Goal: Information Seeking & Learning: Learn about a topic

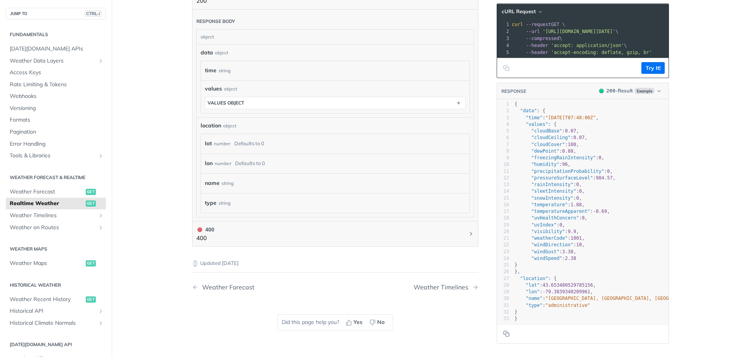
scroll to position [336, 0]
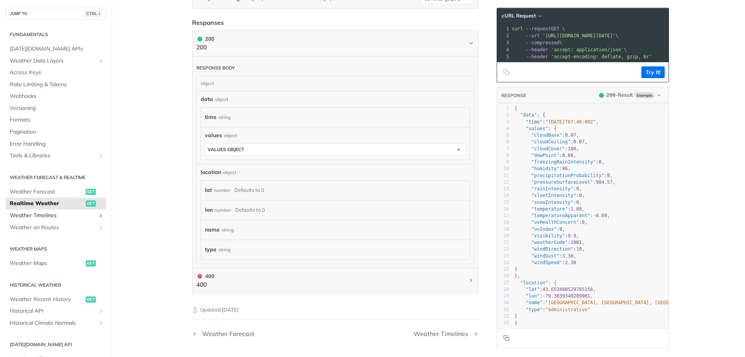
click at [47, 213] on span "Weather Timelines" at bounding box center [53, 215] width 86 height 8
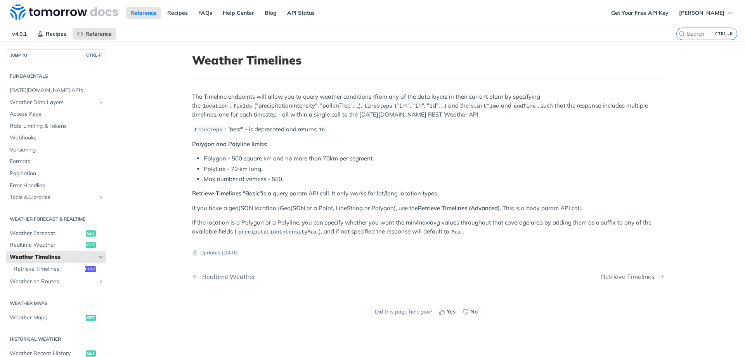
scroll to position [47, 0]
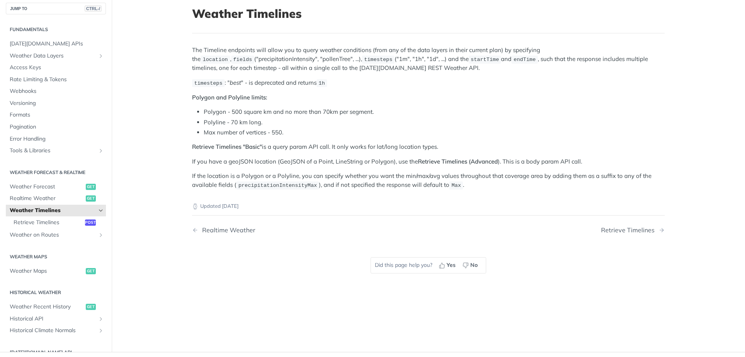
drag, startPoint x: 461, startPoint y: 49, endPoint x: 457, endPoint y: 49, distance: 4.7
click at [460, 49] on article "Weather Timelines The Timeline endpoints will allow you to query weather condit…" at bounding box center [428, 173] width 497 height 357
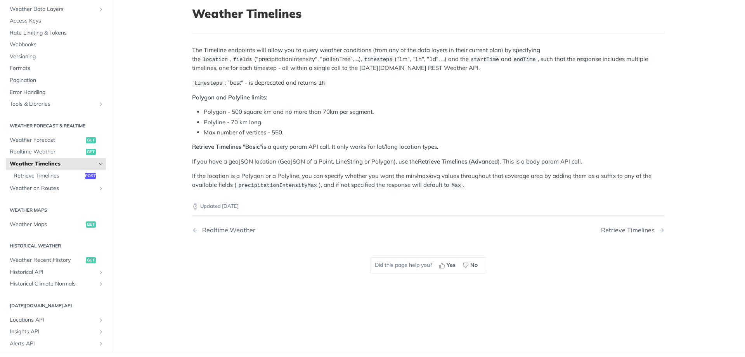
scroll to position [93, 0]
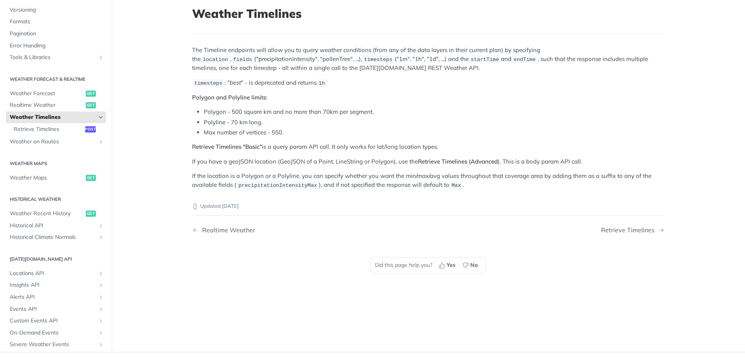
drag, startPoint x: 170, startPoint y: 146, endPoint x: 166, endPoint y: 146, distance: 4.7
click at [170, 146] on main "JUMP TO CTRL-/ Fundamentals Tomorrow.io APIs Weather Data Layers Core Probabili…" at bounding box center [372, 173] width 745 height 357
drag, startPoint x: 74, startPoint y: 73, endPoint x: 22, endPoint y: 299, distance: 231.7
click at [154, 252] on main "JUMP TO CTRL-/ Fundamentals Tomorrow.io APIs Weather Data Layers Core Probabili…" at bounding box center [372, 173] width 745 height 357
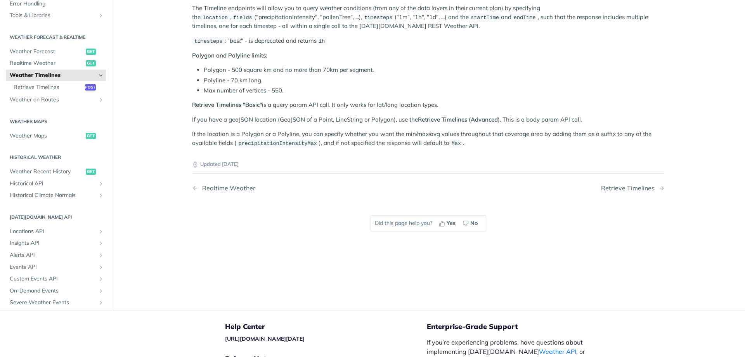
scroll to position [0, 0]
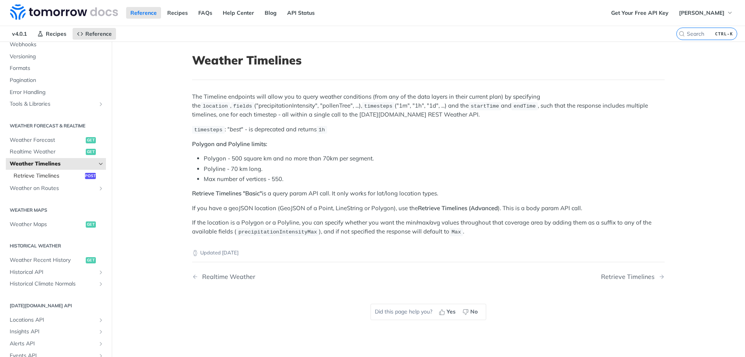
click at [50, 171] on link "Retrieve Timelines post" at bounding box center [58, 176] width 96 height 12
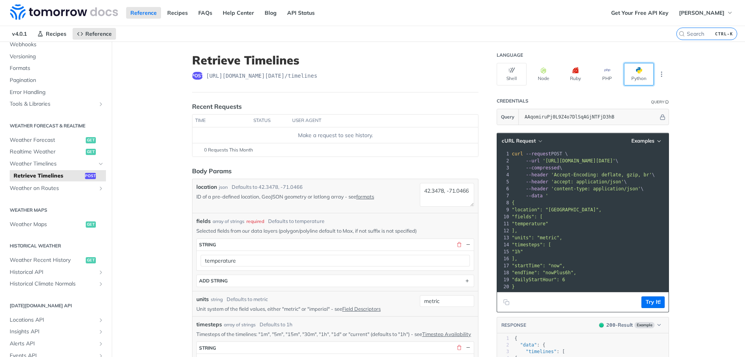
drag, startPoint x: 631, startPoint y: 77, endPoint x: 631, endPoint y: 72, distance: 5.4
click at [631, 76] on button "Python" at bounding box center [639, 74] width 30 height 23
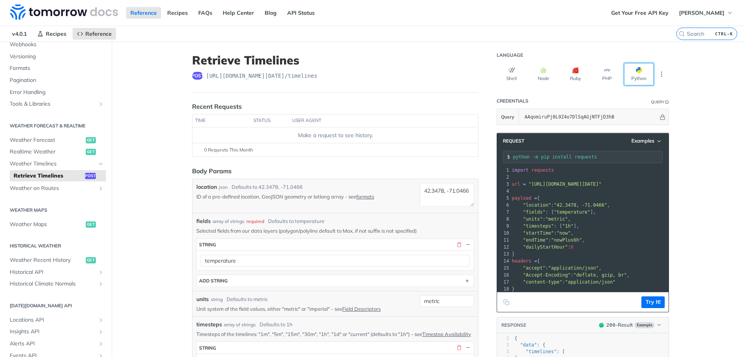
scroll to position [30, 0]
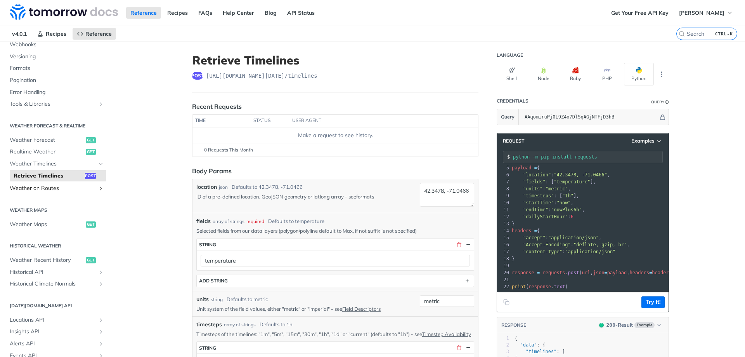
click at [55, 187] on span "Weather on Routes" at bounding box center [53, 188] width 86 height 8
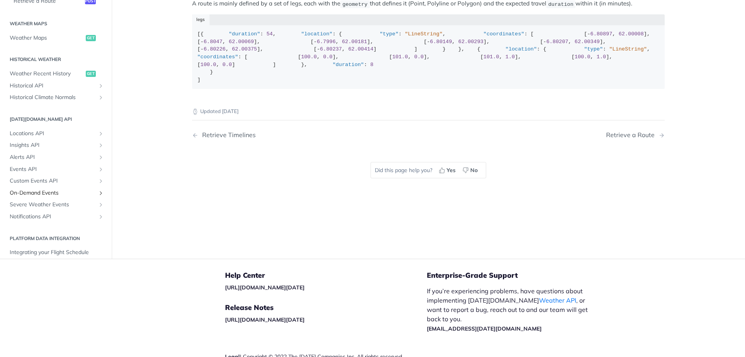
scroll to position [172, 0]
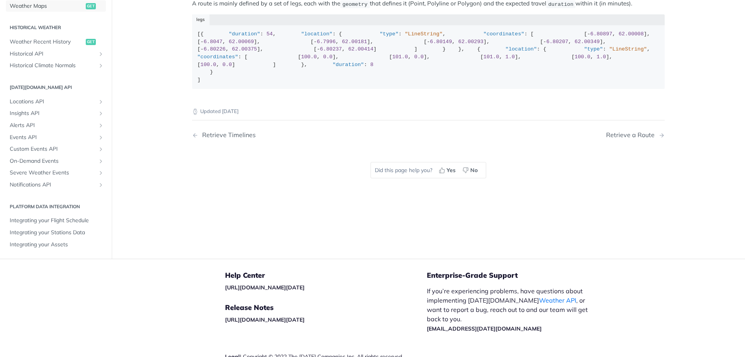
drag, startPoint x: 36, startPoint y: 102, endPoint x: 39, endPoint y: 86, distance: 16.7
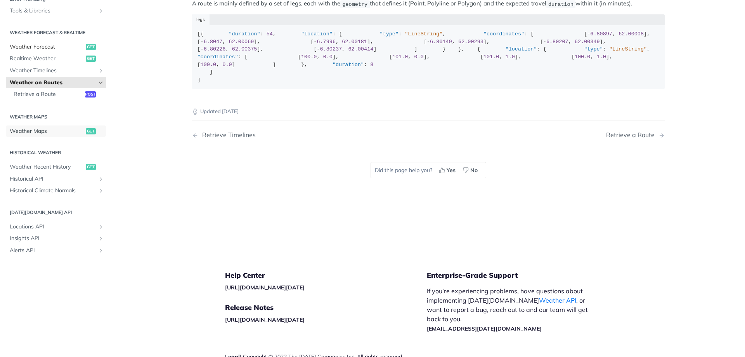
scroll to position [93, 0]
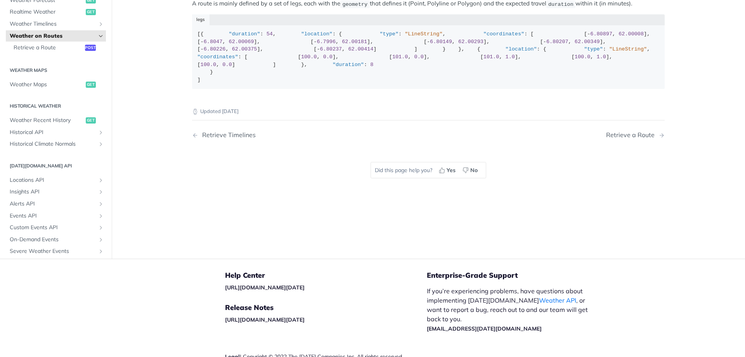
drag, startPoint x: 89, startPoint y: 34, endPoint x: 90, endPoint y: 24, distance: 9.4
click at [371, 83] on div "[{ "duration" : 54 , "location" : { "type" : "LineString" , "coordinates" : [ […" at bounding box center [428, 56] width 462 height 53
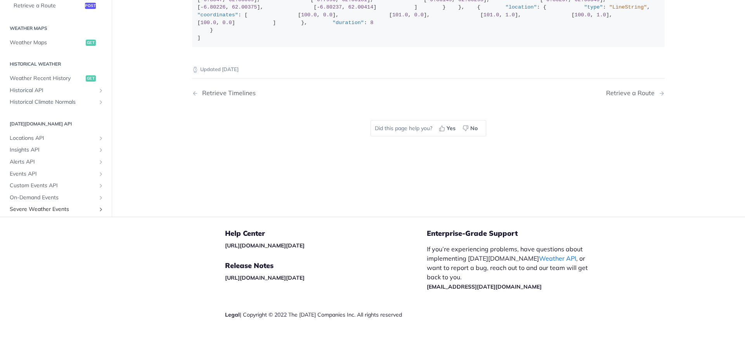
click at [41, 207] on span "Severe Weather Events" at bounding box center [53, 209] width 86 height 8
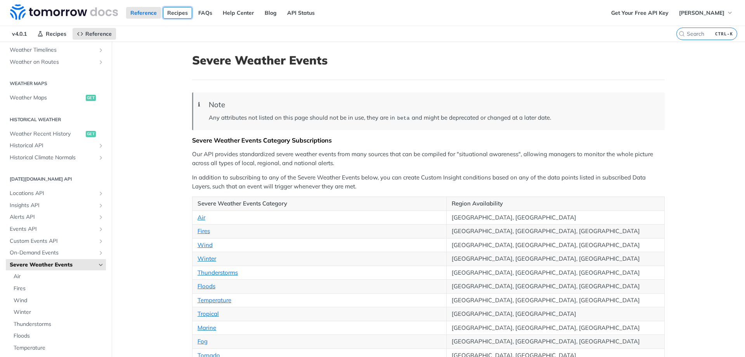
click at [178, 7] on link "Recipes" at bounding box center [177, 13] width 29 height 12
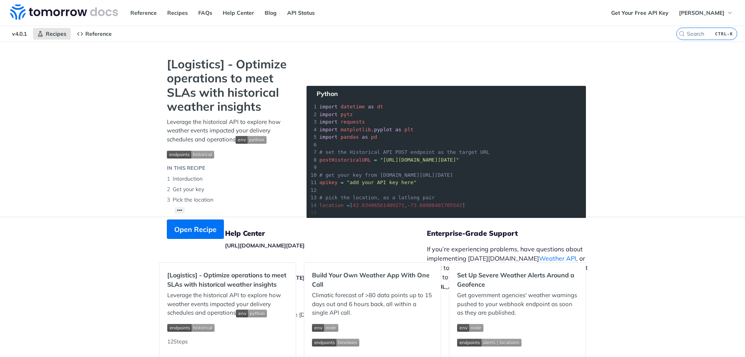
click at [184, 19] on div "Reference Recipes FAQs Help Center Blog API Status" at bounding box center [303, 13] width 607 height 26
click at [205, 16] on link "FAQs" at bounding box center [205, 13] width 23 height 12
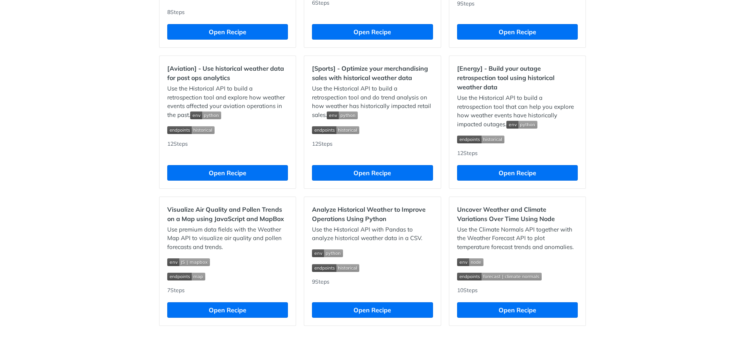
scroll to position [674, 0]
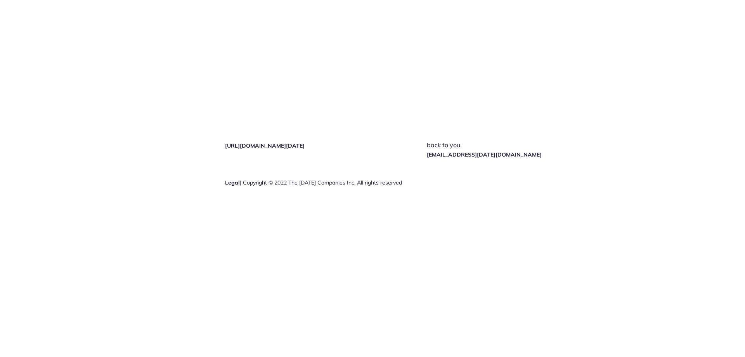
scroll to position [1344, 0]
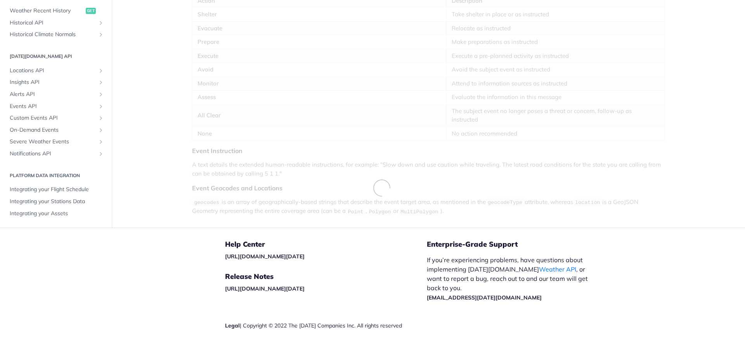
scroll to position [295, 0]
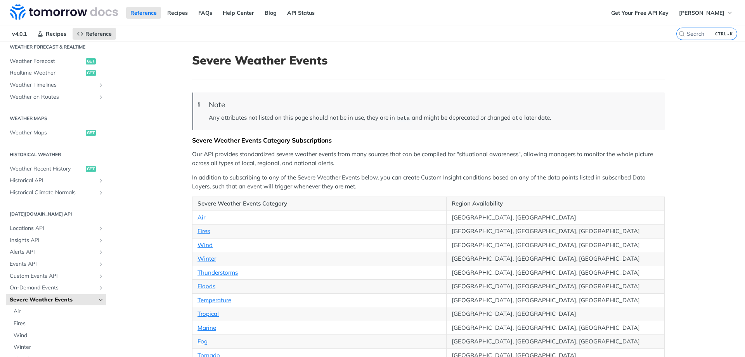
scroll to position [159, 0]
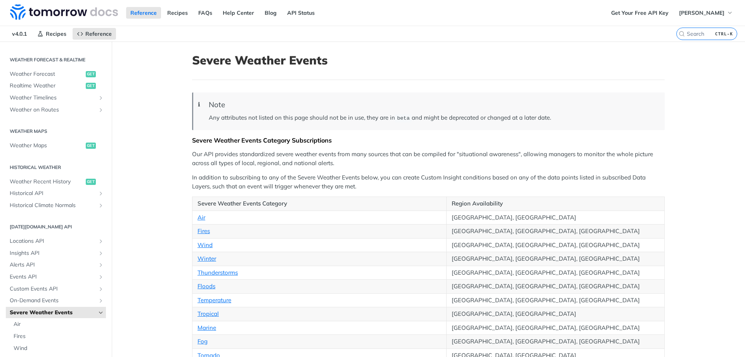
click at [54, 80] on link "Realtime Weather get" at bounding box center [56, 86] width 100 height 12
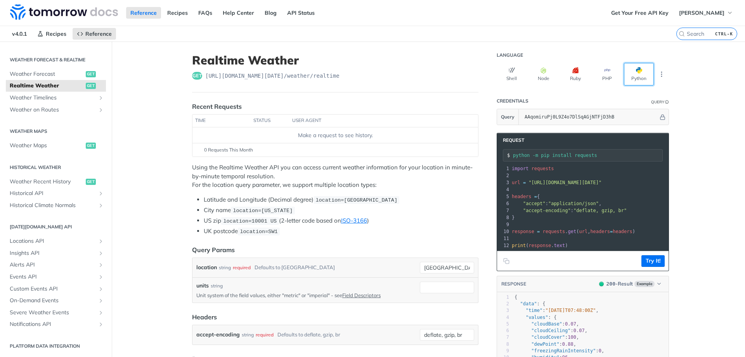
click at [643, 70] on button "Python" at bounding box center [639, 74] width 30 height 23
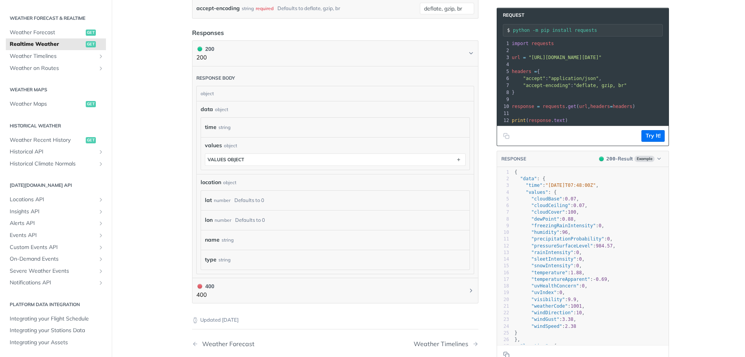
scroll to position [279, 0]
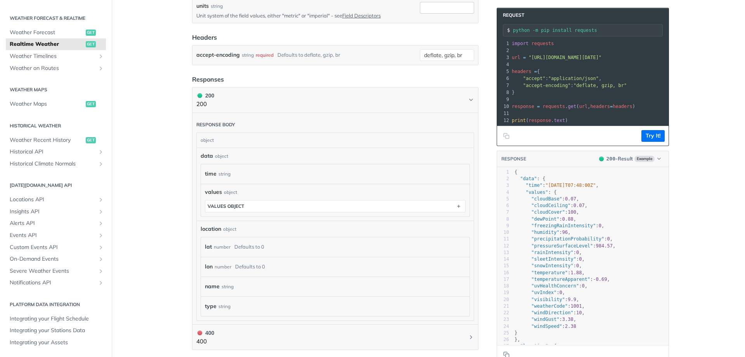
drag, startPoint x: 469, startPoint y: 12, endPoint x: 522, endPoint y: -43, distance: 76.6
click at [740, 182] on main "JUMP TO CTRL-/ Fundamentals Tomorrow.io APIs Weather Data Layers Core Probabili…" at bounding box center [372, 111] width 745 height 698
click at [659, 156] on icon "button" at bounding box center [659, 159] width 6 height 6
click at [609, 192] on div "400 - Result" at bounding box center [606, 195] width 28 height 8
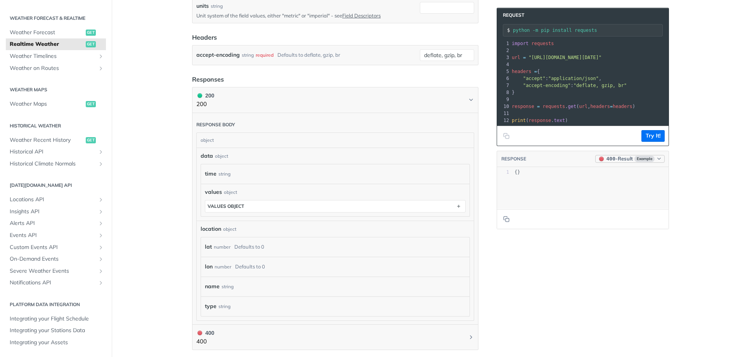
click at [643, 159] on span "Example" at bounding box center [644, 159] width 20 height 6
click at [616, 184] on div "200 - Result" at bounding box center [606, 183] width 28 height 8
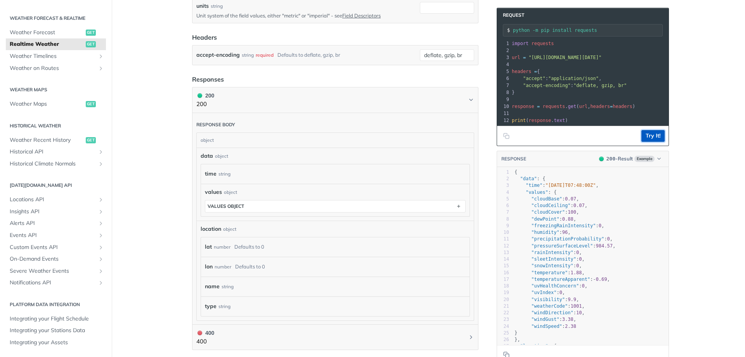
click at [650, 137] on button "Try It!" at bounding box center [652, 136] width 23 height 12
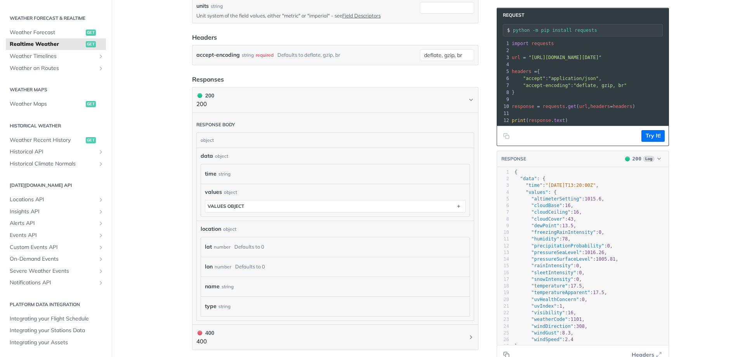
scroll to position [188, 0]
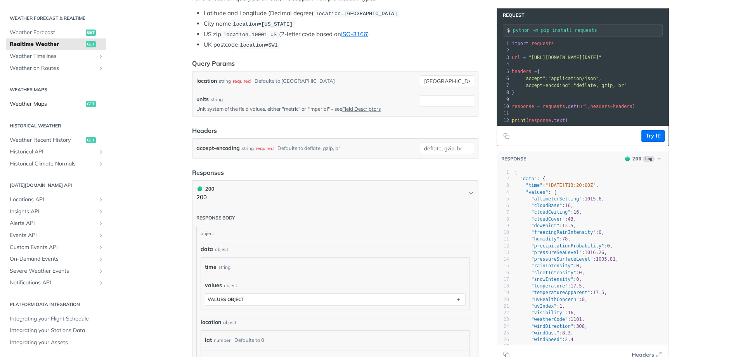
click at [52, 104] on span "Weather Maps" at bounding box center [47, 104] width 74 height 8
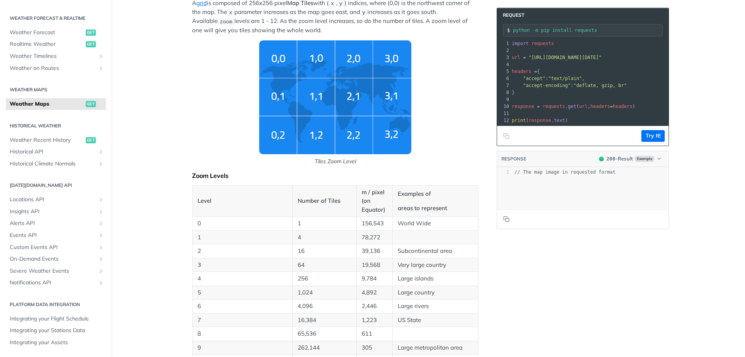
scroll to position [280, 0]
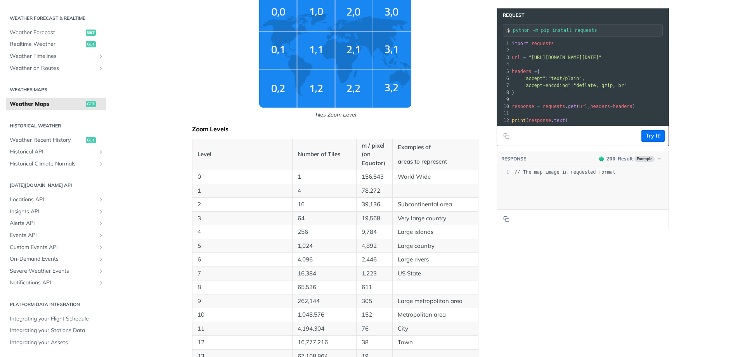
click at [230, 219] on p "3" at bounding box center [242, 218] width 90 height 9
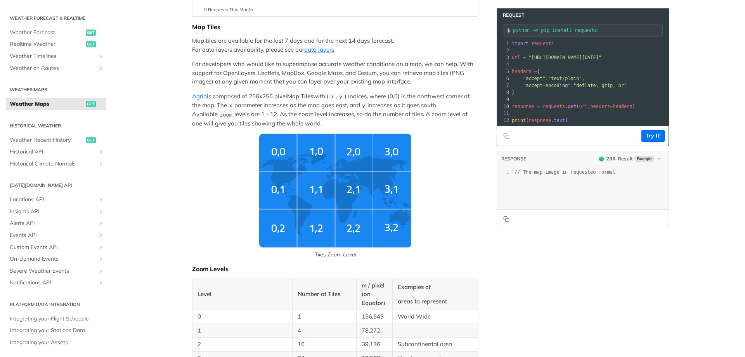
click at [284, 181] on img "Tiles Zoom Level" at bounding box center [335, 190] width 152 height 114
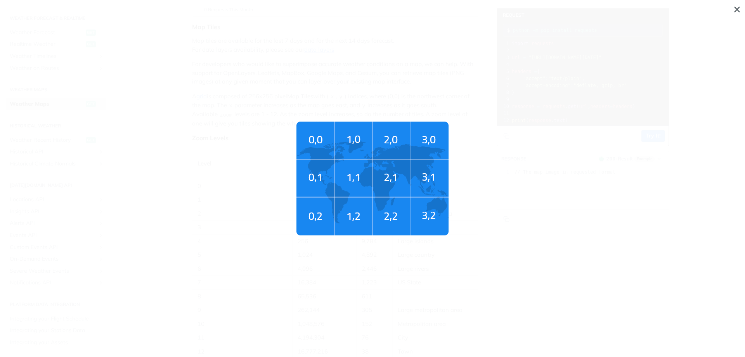
click at [355, 182] on img "Tiles Zoom Level" at bounding box center [372, 178] width 152 height 114
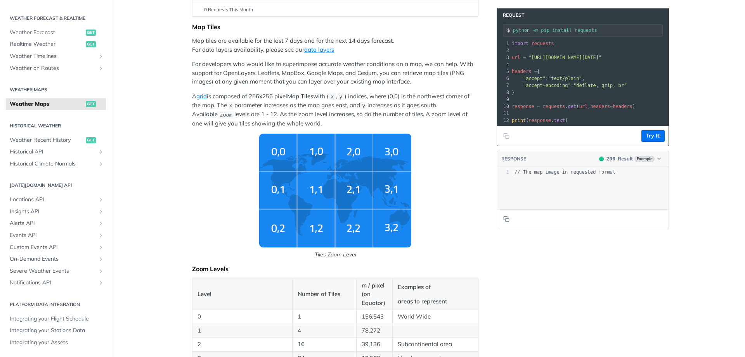
scroll to position [47, 0]
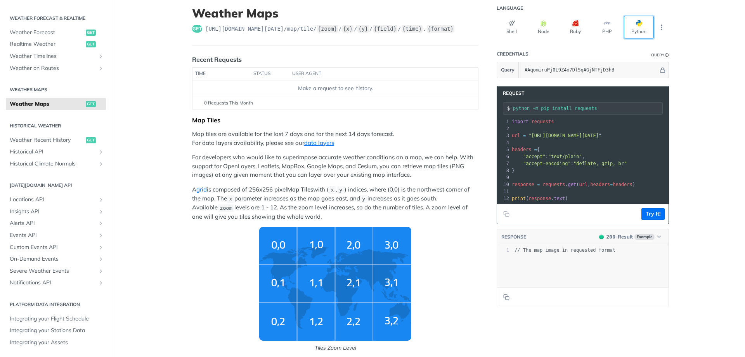
click at [639, 27] on button "Python" at bounding box center [639, 27] width 30 height 23
click at [663, 30] on button "More Languages" at bounding box center [662, 27] width 12 height 12
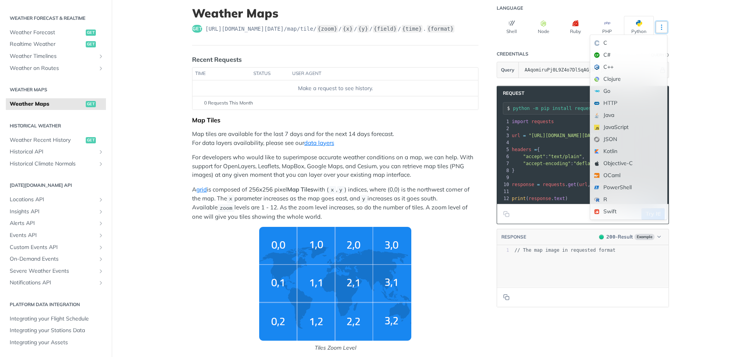
click at [663, 26] on icon "More ellipsis" at bounding box center [661, 27] width 7 height 7
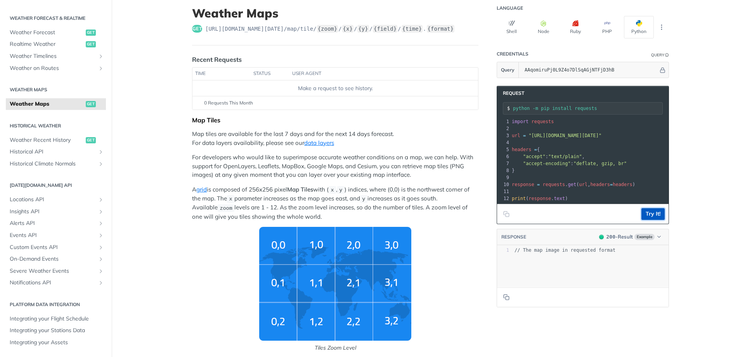
click at [655, 213] on button "Try It!" at bounding box center [652, 214] width 23 height 12
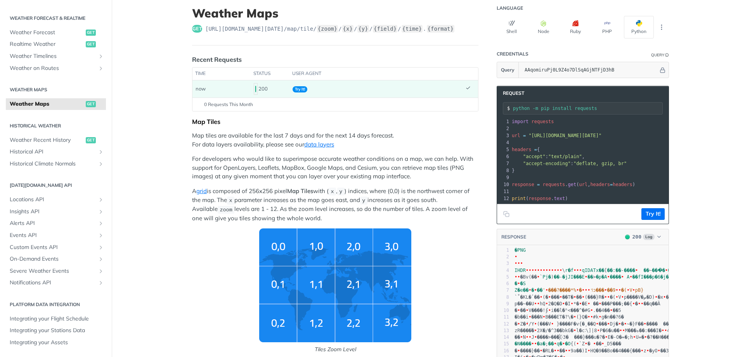
click at [38, 258] on span "On-Demand Events" at bounding box center [53, 259] width 86 height 8
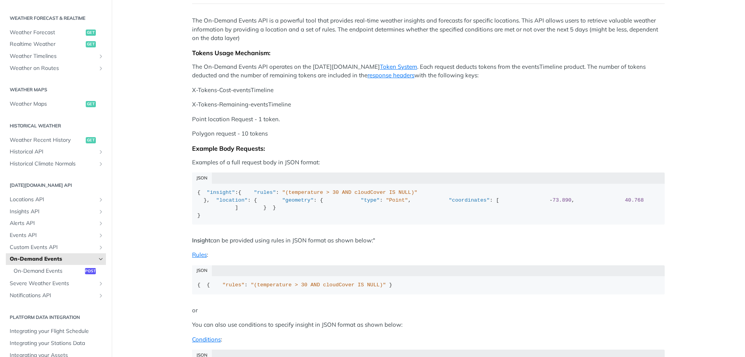
scroll to position [140, 0]
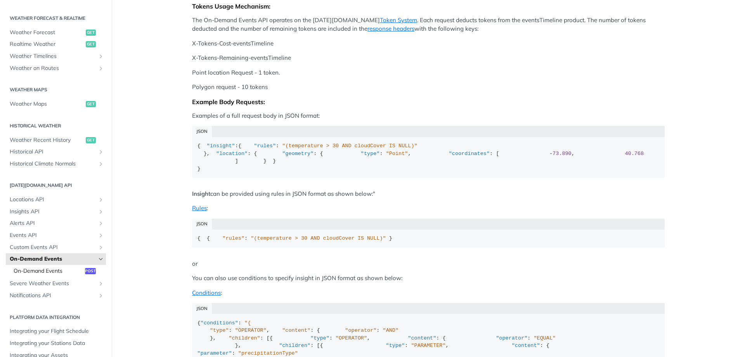
click at [44, 271] on span "On-Demand Events" at bounding box center [48, 271] width 69 height 8
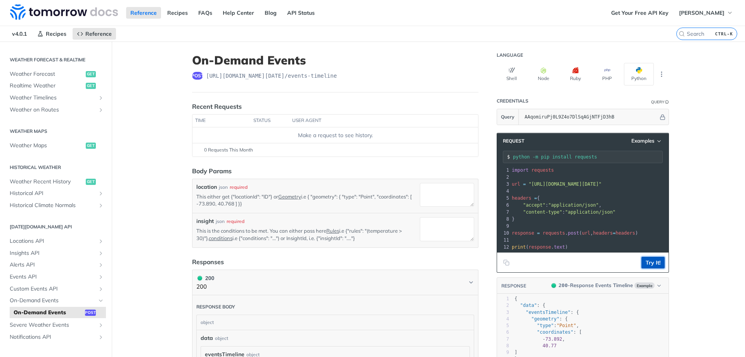
click at [648, 259] on button "Try It!" at bounding box center [652, 262] width 23 height 12
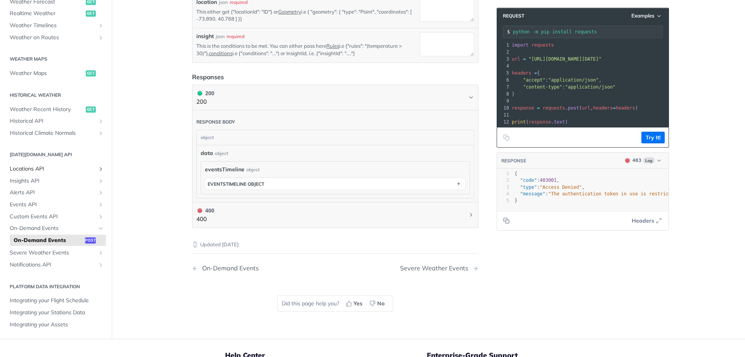
scroll to position [79, 0]
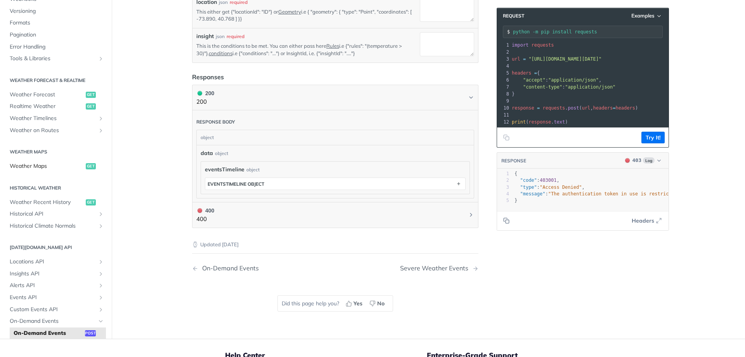
click at [39, 167] on span "Weather Maps" at bounding box center [47, 166] width 74 height 8
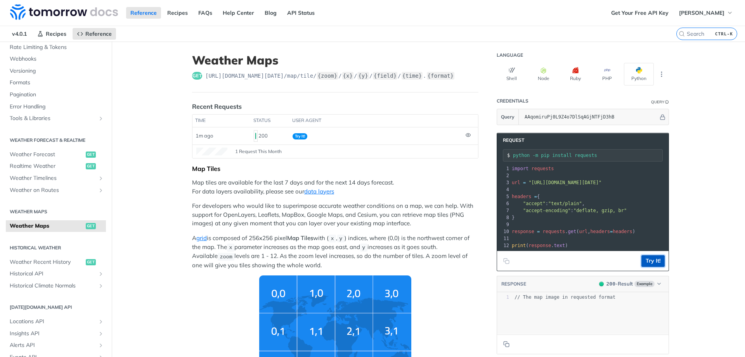
click at [644, 259] on button "Try It!" at bounding box center [652, 261] width 23 height 12
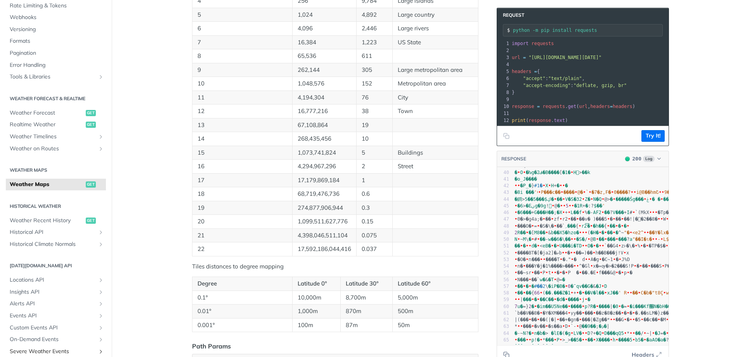
scroll to position [159, 0]
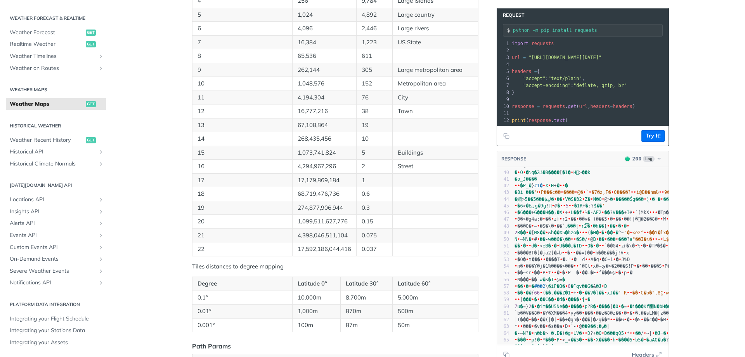
drag, startPoint x: 0, startPoint y: 97, endPoint x: 0, endPoint y: -6, distance: 103.2
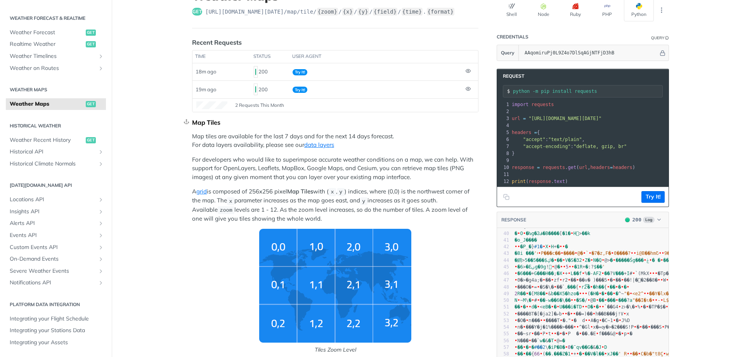
scroll to position [0, 0]
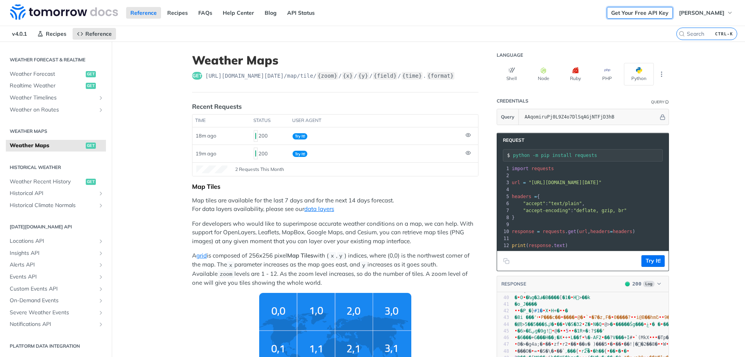
click at [653, 13] on link "Get Your Free API Key" at bounding box center [640, 13] width 66 height 12
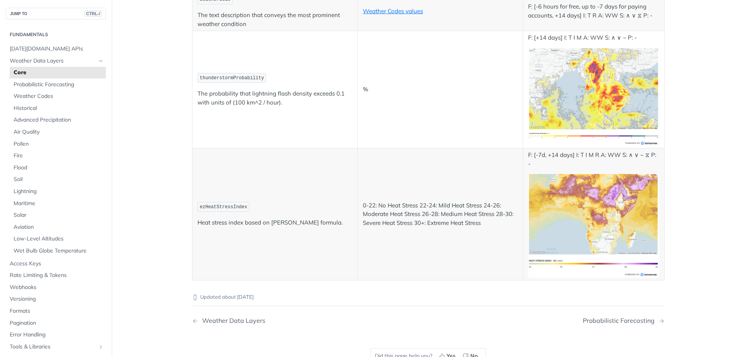
scroll to position [4097, 0]
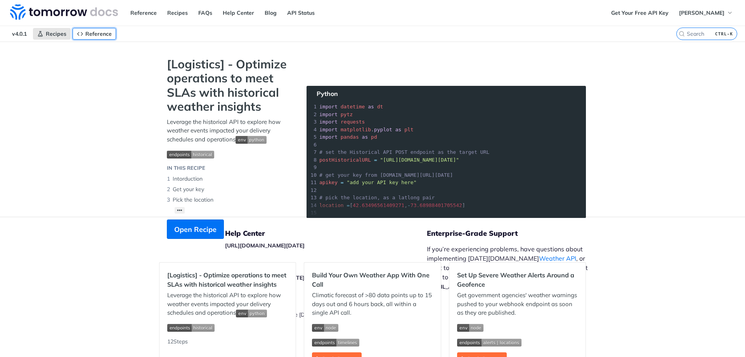
click at [86, 31] on span "Reference" at bounding box center [98, 33] width 26 height 7
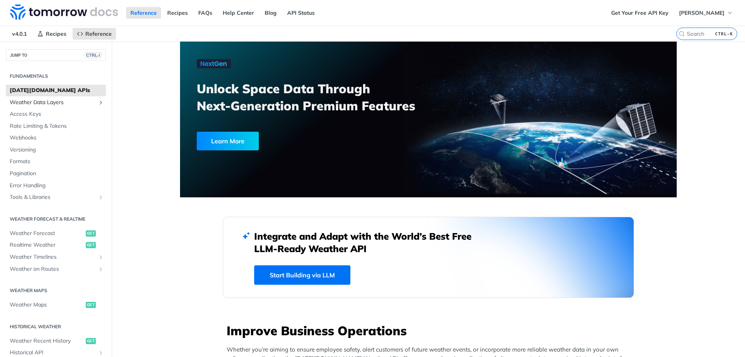
click at [52, 101] on span "Weather Data Layers" at bounding box center [53, 103] width 86 height 8
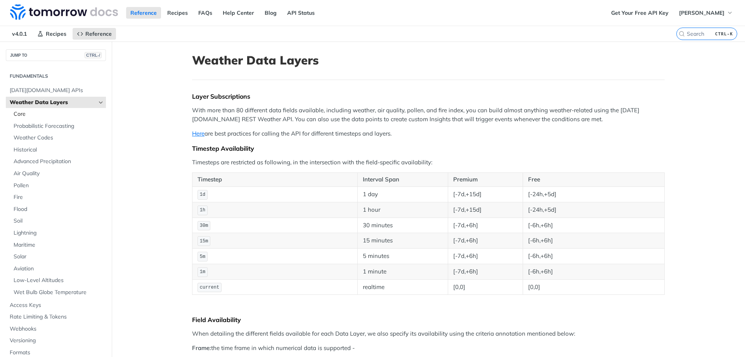
click at [19, 114] on span "Core" at bounding box center [59, 114] width 90 height 8
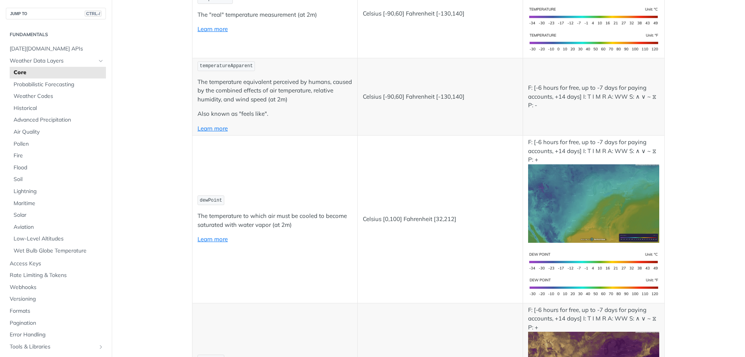
scroll to position [233, 0]
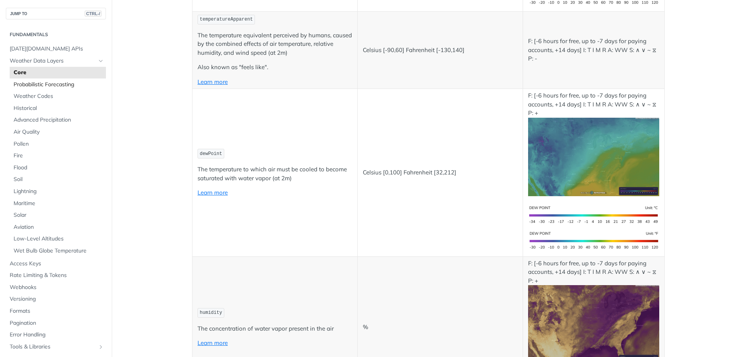
click at [40, 86] on span "Probabilistic Forecasting" at bounding box center [59, 85] width 90 height 8
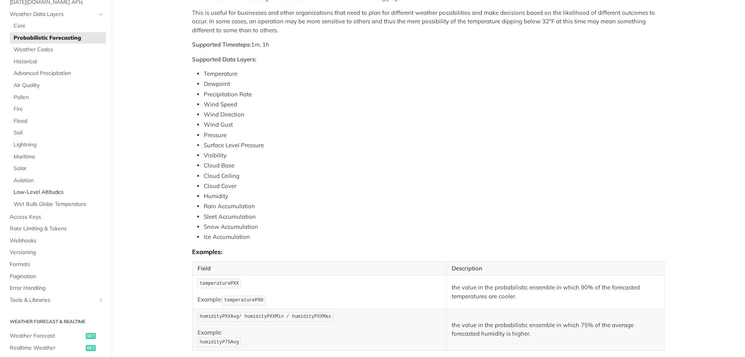
scroll to position [93, 0]
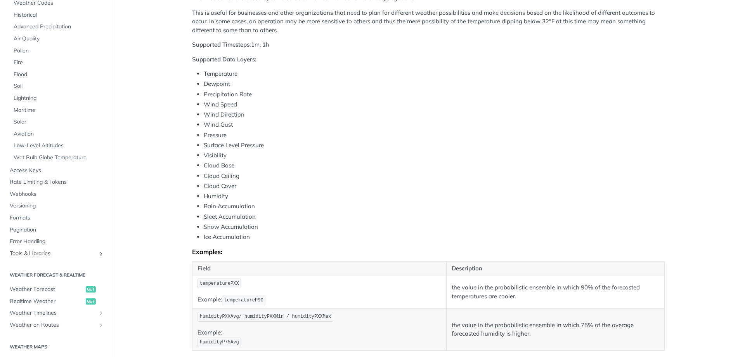
click at [33, 255] on span "Tools & Libraries" at bounding box center [53, 253] width 86 height 8
